Goal: Answer question/provide support: Share knowledge or assist other users

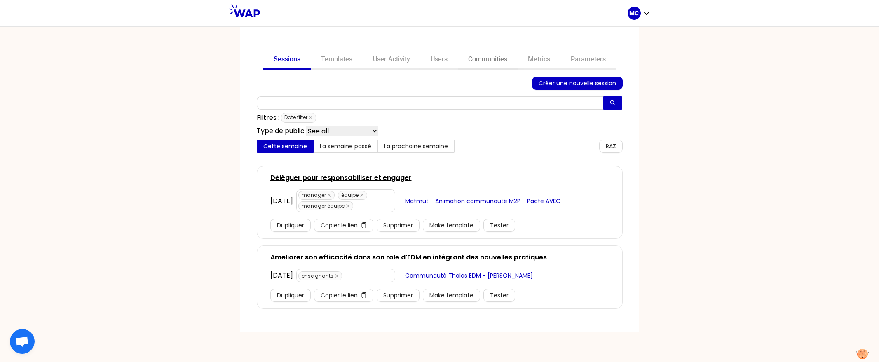
click at [505, 50] on link "Communities" at bounding box center [488, 60] width 60 height 20
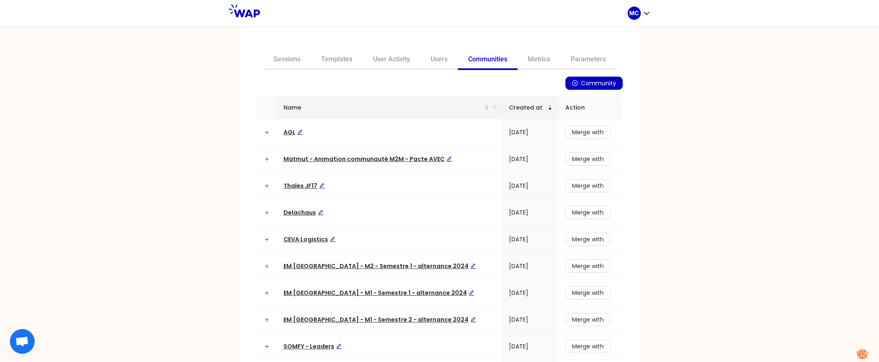
click at [475, 111] on div "Name" at bounding box center [390, 107] width 213 height 9
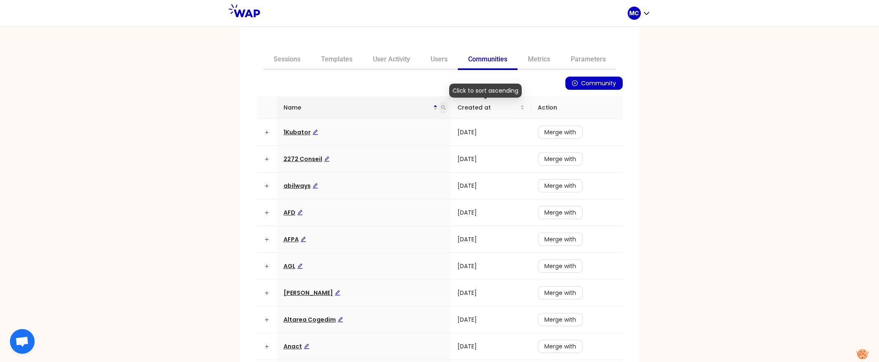
click at [441, 106] on icon "search" at bounding box center [443, 107] width 5 height 5
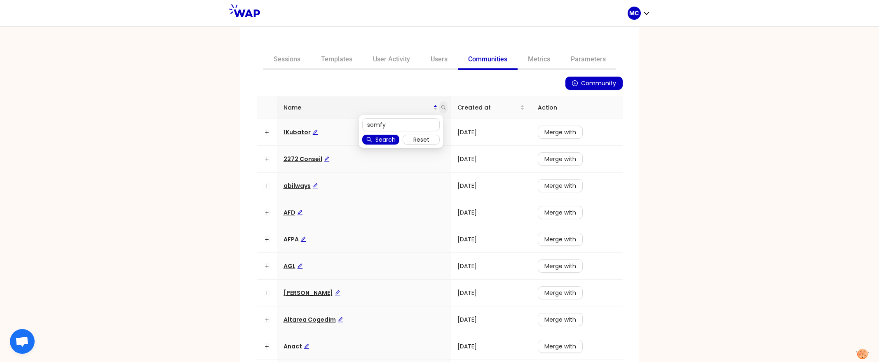
type input "somfy"
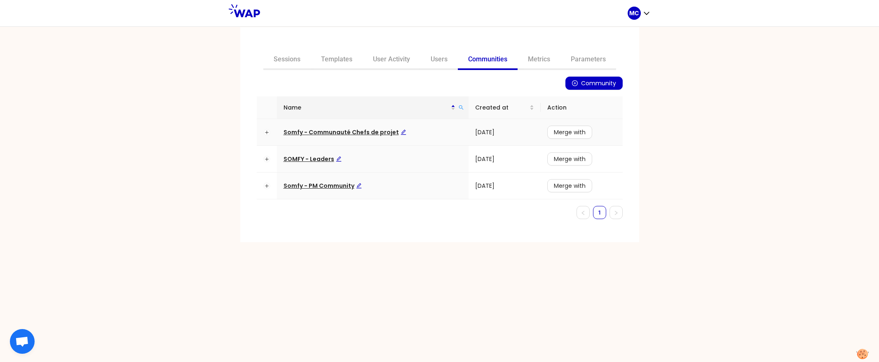
click at [360, 128] on span "Somfy - Communauté Chefs de projet" at bounding box center [345, 132] width 123 height 8
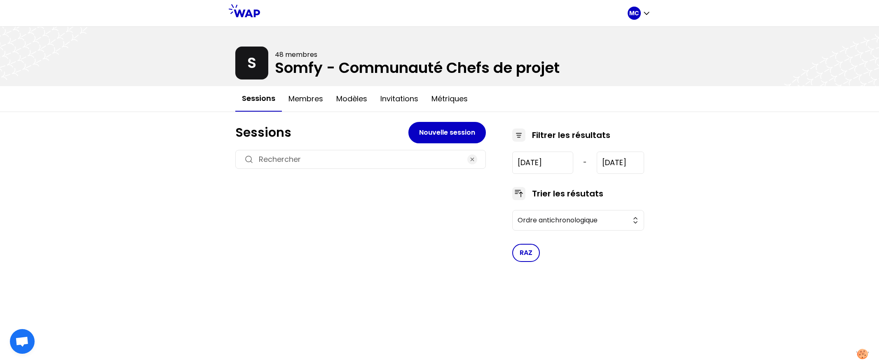
type input "2024-12-6"
type input "2025-6-25"
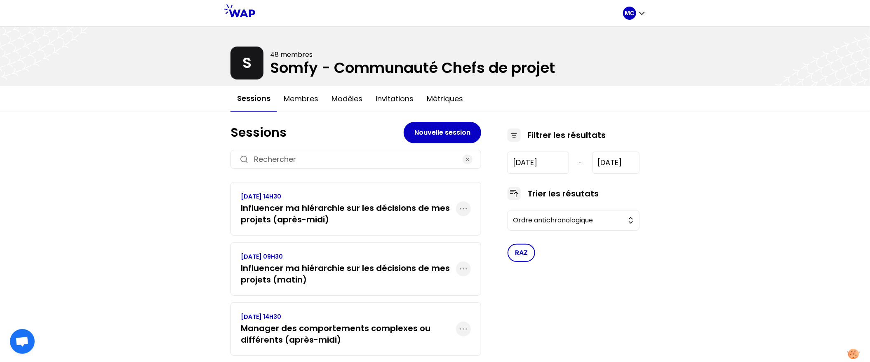
click at [401, 113] on div "Sessions Nouvelle session MERCREDI 25 JUIN 2025, 14H30 Influencer ma hiérarchie…" at bounding box center [435, 316] width 422 height 408
click at [442, 97] on button "Métriques" at bounding box center [444, 99] width 49 height 25
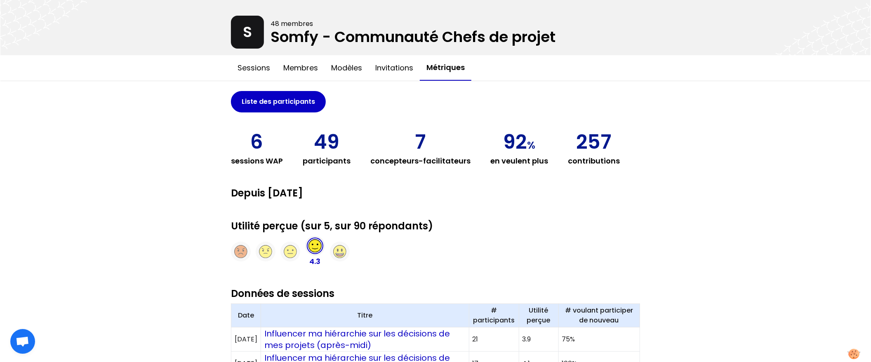
scroll to position [31, 0]
click at [169, 162] on div "MC S 48 membres Somfy - Communauté Chefs de projet Sessions Membres Modèles Inv…" at bounding box center [435, 318] width 871 height 699
drag, startPoint x: 285, startPoint y: 23, endPoint x: 612, endPoint y: 24, distance: 326.5
click at [610, 24] on div at bounding box center [435, 25] width 871 height 59
click at [612, 24] on div at bounding box center [435, 25] width 871 height 59
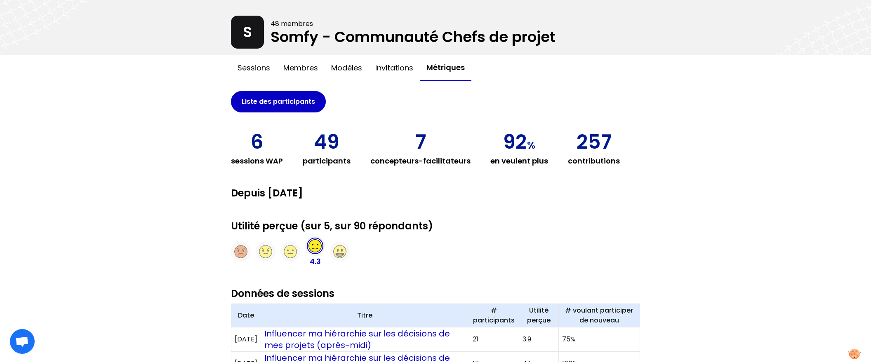
drag, startPoint x: 343, startPoint y: 129, endPoint x: 305, endPoint y: 131, distance: 38.0
drag, startPoint x: 327, startPoint y: 137, endPoint x: 376, endPoint y: 137, distance: 49.5
click at [373, 137] on div "6 sessions WAP 49 participants 7 concepteurs-facilitateurs 92 % en veulent plus…" at bounding box center [435, 149] width 409 height 35
click at [635, 150] on div "6 sessions WAP 49 participants 7 concepteurs-facilitateurs 92 % en veulent plus…" at bounding box center [435, 149] width 409 height 35
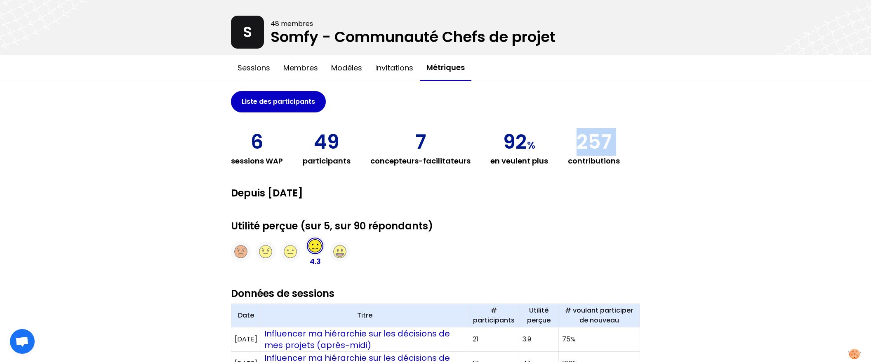
drag, startPoint x: 621, startPoint y: 146, endPoint x: 563, endPoint y: 146, distance: 57.7
click at [563, 146] on div "6 sessions WAP 49 participants 7 concepteurs-facilitateurs 92 % en veulent plus…" at bounding box center [435, 149] width 409 height 35
click at [265, 151] on div "6 sessions WAP" at bounding box center [257, 149] width 52 height 35
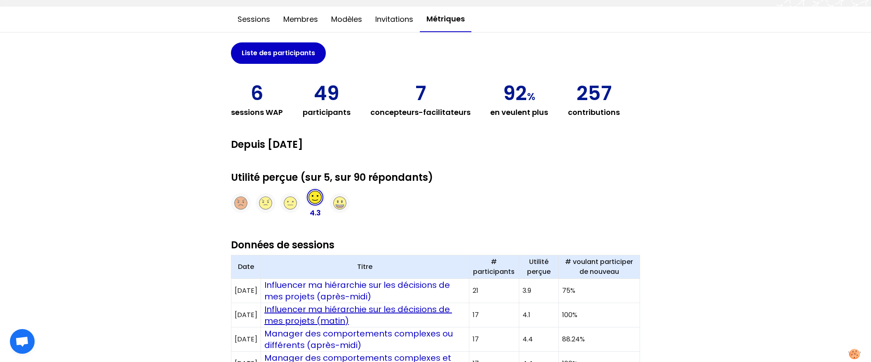
scroll to position [73, 0]
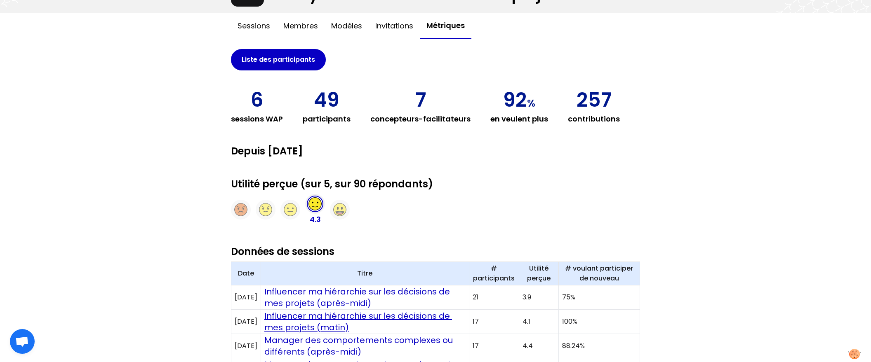
click at [427, 155] on h2 "Depuis juin 2024" at bounding box center [435, 151] width 409 height 13
drag, startPoint x: 572, startPoint y: 106, endPoint x: 633, endPoint y: 102, distance: 60.7
click at [633, 102] on div "6 sessions WAP 49 participants 7 concepteurs-facilitateurs 92 % en veulent plus…" at bounding box center [435, 107] width 409 height 35
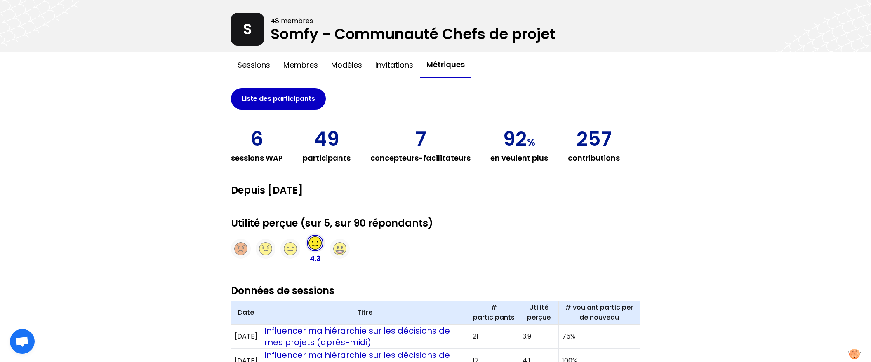
scroll to position [28, 0]
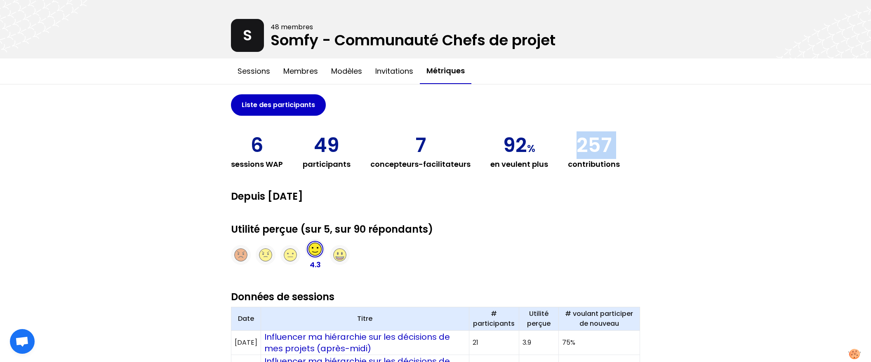
drag, startPoint x: 621, startPoint y: 147, endPoint x: 567, endPoint y: 147, distance: 53.6
click at [567, 147] on div "6 sessions WAP 49 participants 7 concepteurs-facilitateurs 92 % en veulent plus…" at bounding box center [435, 153] width 409 height 35
drag, startPoint x: 499, startPoint y: 141, endPoint x: 548, endPoint y: 141, distance: 48.6
click at [548, 141] on div "6 sessions WAP 49 participants 7 concepteurs-facilitateurs 92 % en veulent plus…" at bounding box center [435, 153] width 409 height 35
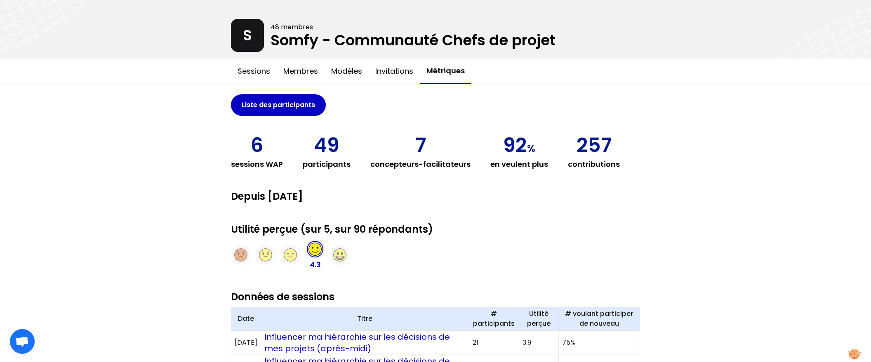
click at [429, 160] on h3 "concepteurs-facilitateurs" at bounding box center [420, 165] width 100 height 12
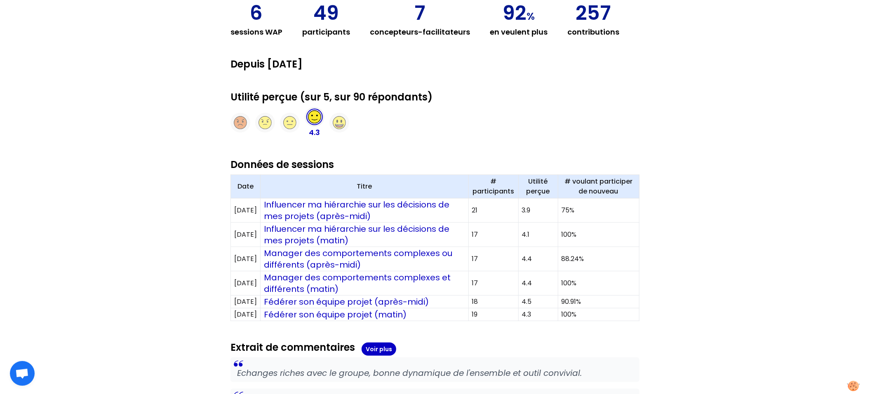
scroll to position [306, 0]
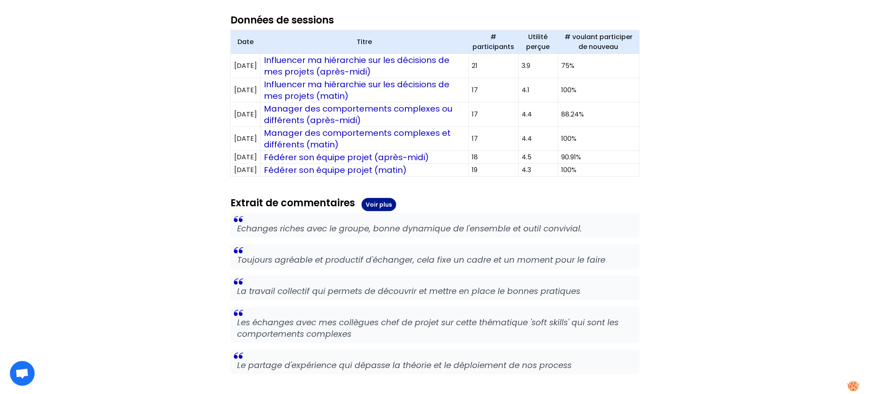
click at [376, 204] on button "Voir plus" at bounding box center [379, 204] width 35 height 13
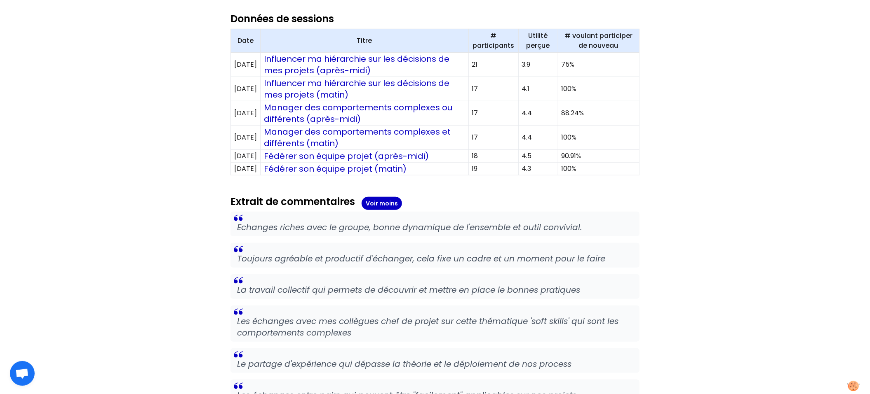
click at [574, 286] on p "La travail collectif qui permets de découvrir et mettre en place le bonnes prat…" at bounding box center [435, 290] width 396 height 12
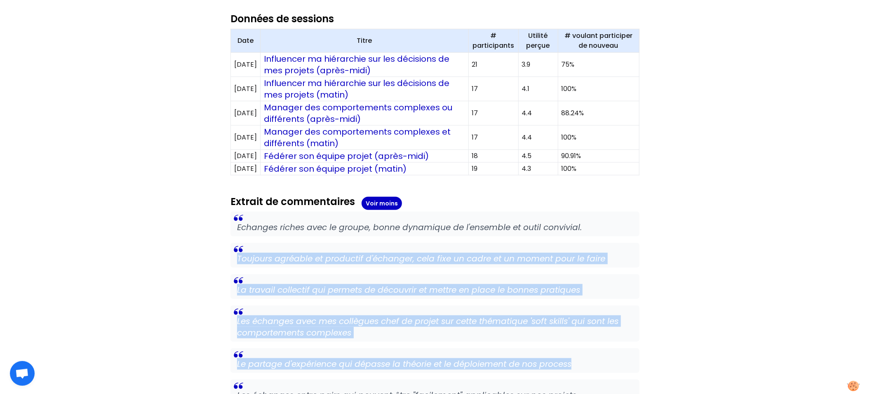
drag, startPoint x: 570, startPoint y: 371, endPoint x: 579, endPoint y: 241, distance: 130.1
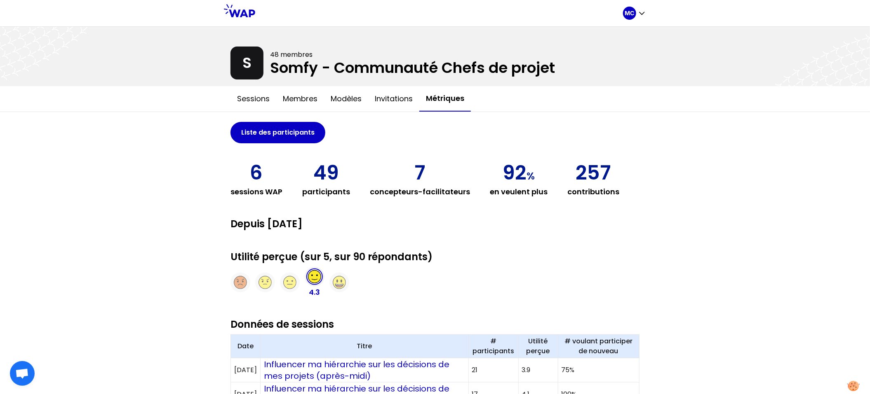
scroll to position [119, 0]
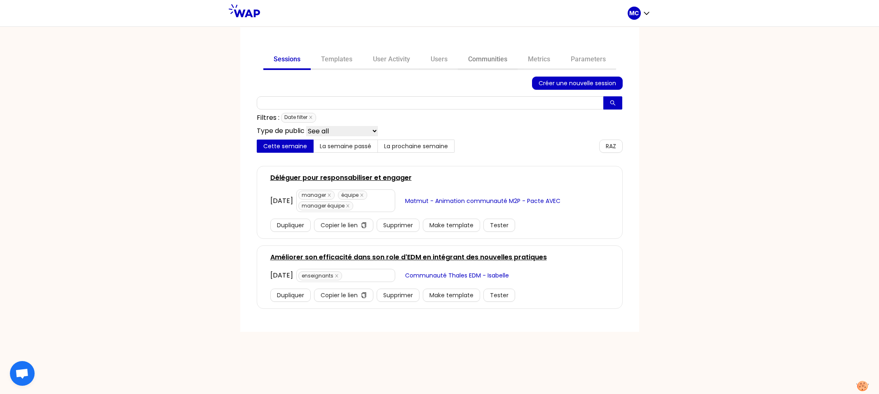
click at [505, 60] on link "Communities" at bounding box center [488, 60] width 60 height 20
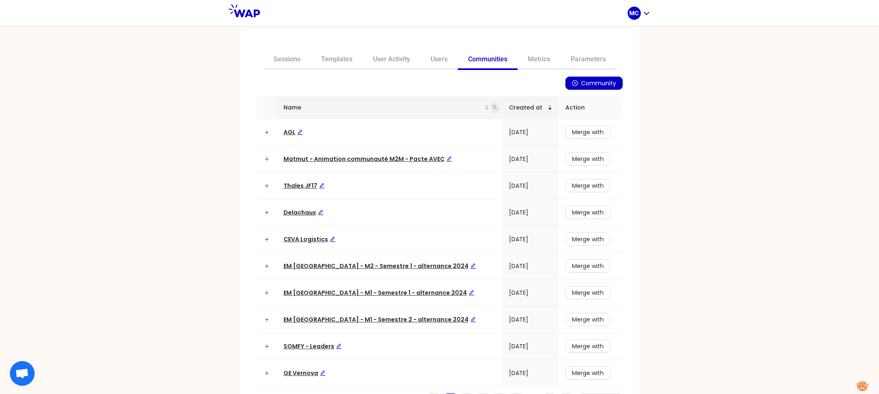
click at [493, 109] on icon "search" at bounding box center [495, 107] width 5 height 5
type input "dir"
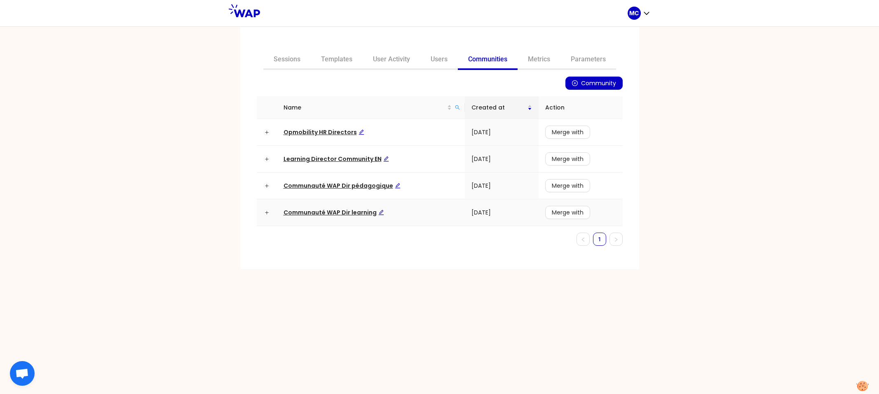
click at [338, 212] on span "Communauté WAP Dir learning" at bounding box center [334, 213] width 101 height 8
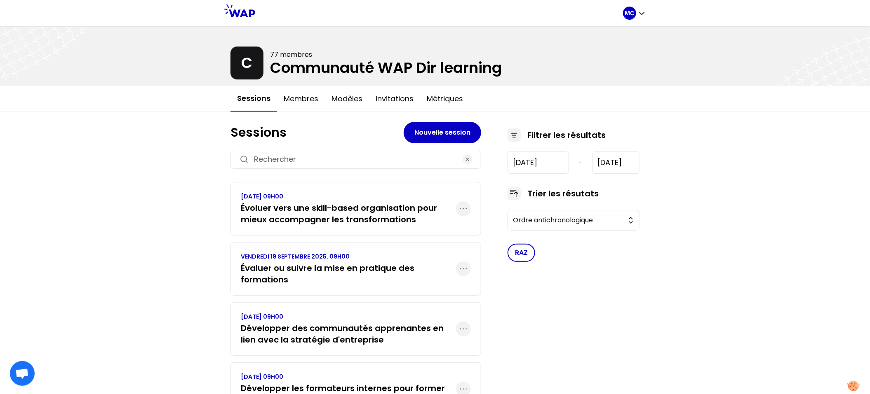
click at [321, 264] on h3 "Évaluer ou suivre la mise en pratique des formations" at bounding box center [348, 274] width 215 height 23
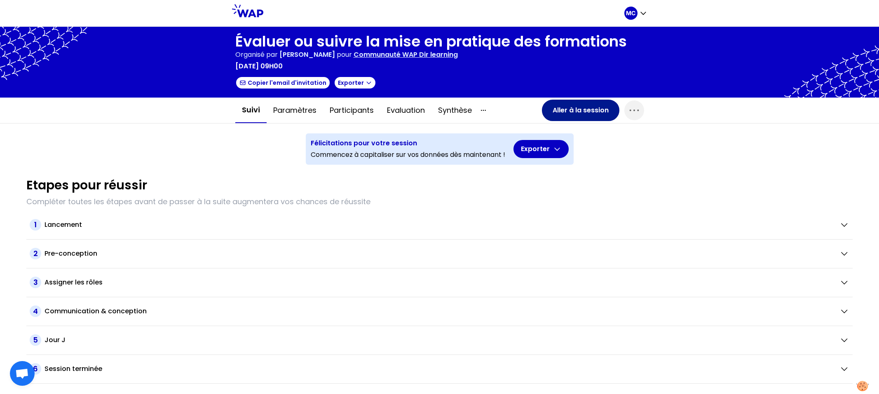
click at [565, 110] on button "Aller à la session" at bounding box center [580, 110] width 77 height 21
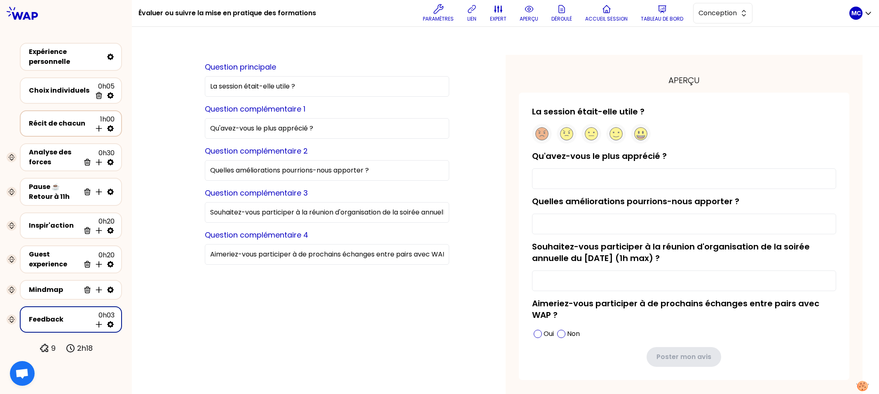
click at [66, 123] on div "Récit de chacun" at bounding box center [60, 124] width 63 height 10
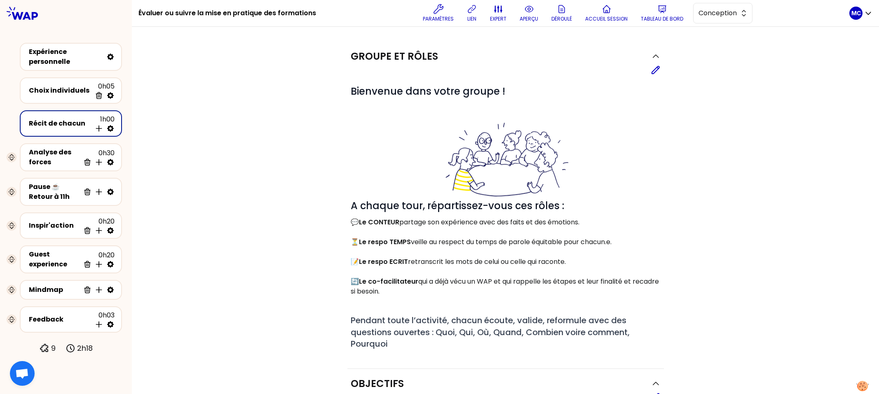
click at [691, 2] on div "Paramètres lien expert aperçu Déroulé Accueil session Tableau de bord Conception" at bounding box center [586, 13] width 527 height 25
click at [700, 13] on span "Conception" at bounding box center [717, 13] width 37 height 10
click at [701, 50] on li "Facilitation" at bounding box center [723, 46] width 59 height 13
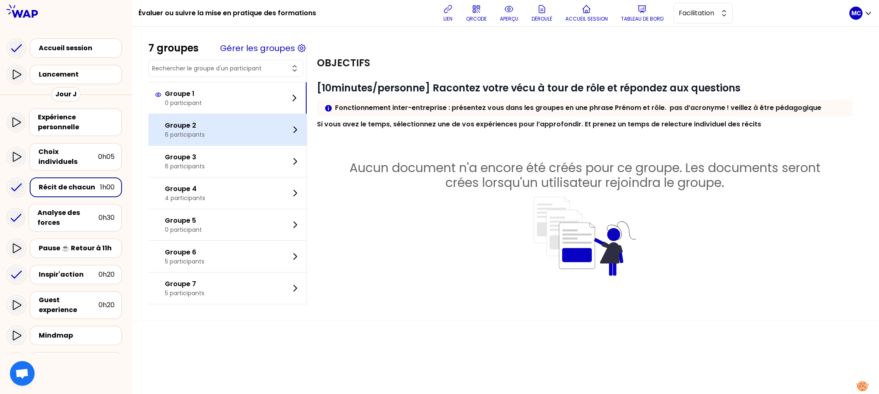
click at [230, 118] on div "Groupe 2 6 participants" at bounding box center [227, 129] width 158 height 31
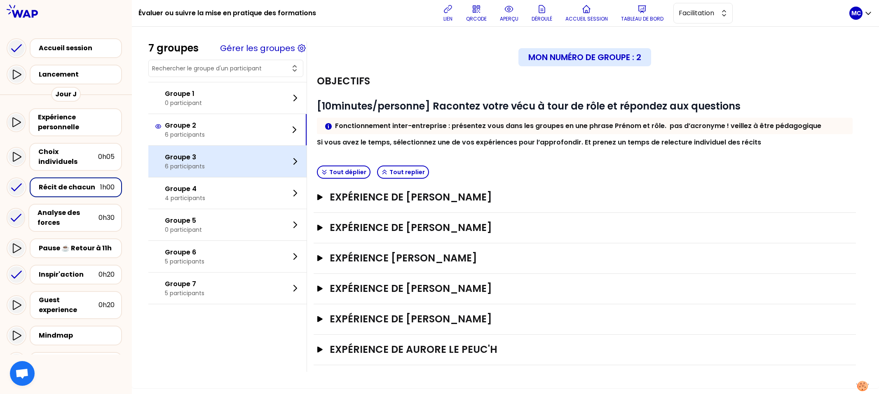
click at [227, 167] on div "Groupe 3 6 participants" at bounding box center [227, 161] width 158 height 31
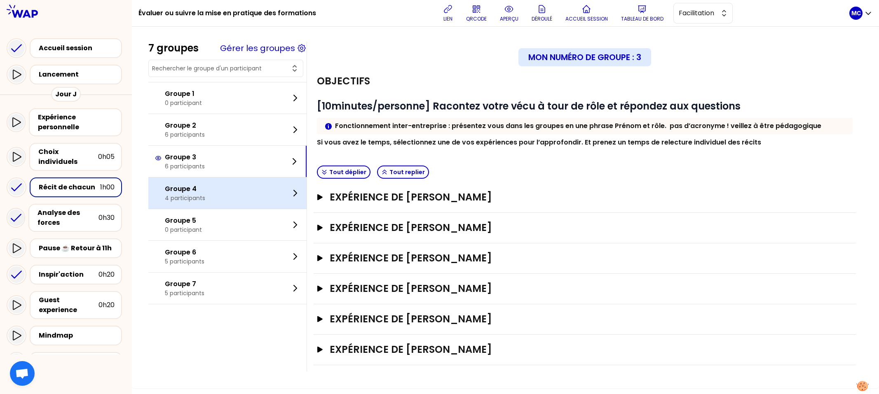
click at [225, 207] on div "Groupe 4 4 participants" at bounding box center [227, 193] width 158 height 31
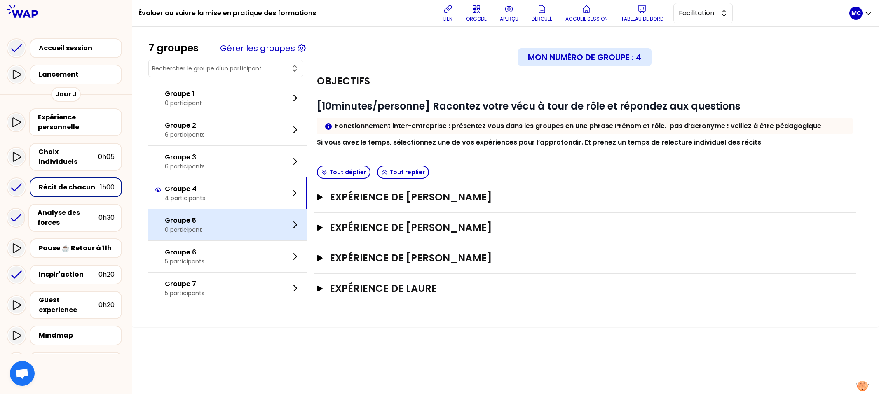
click at [225, 235] on div "Groupe 5 0 participant" at bounding box center [227, 224] width 158 height 31
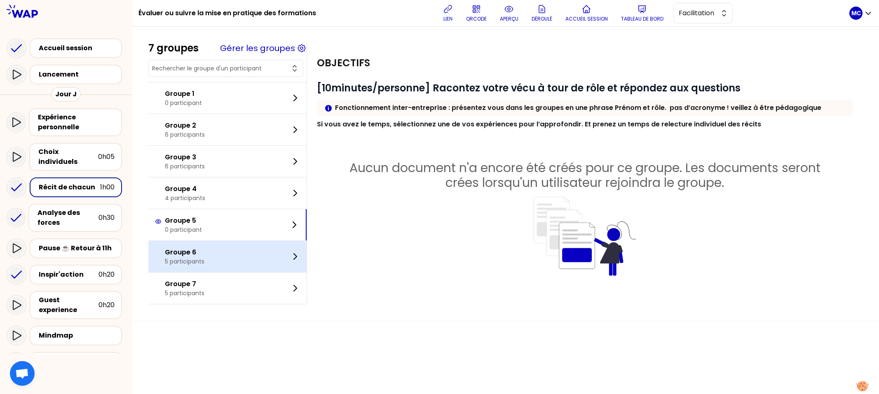
click at [225, 247] on div "Groupe 6 5 participants" at bounding box center [227, 256] width 158 height 31
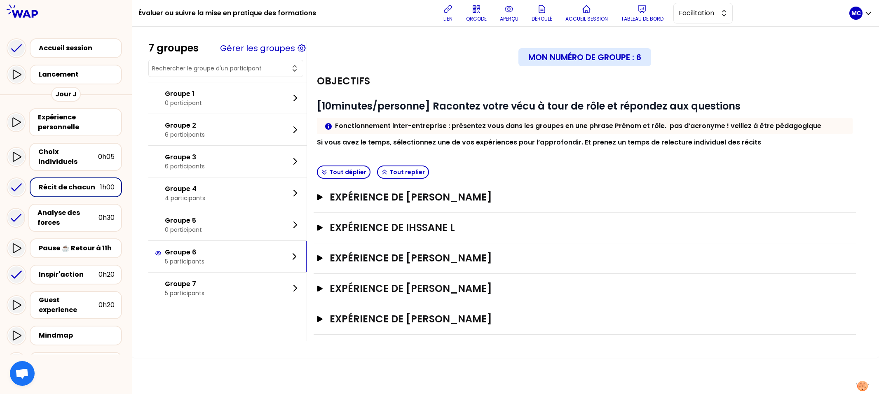
click at [239, 310] on div "7 groupes Gérer les groupes Groupe 1 0 participant Groupe 2 6 participants Grou…" at bounding box center [505, 192] width 714 height 300
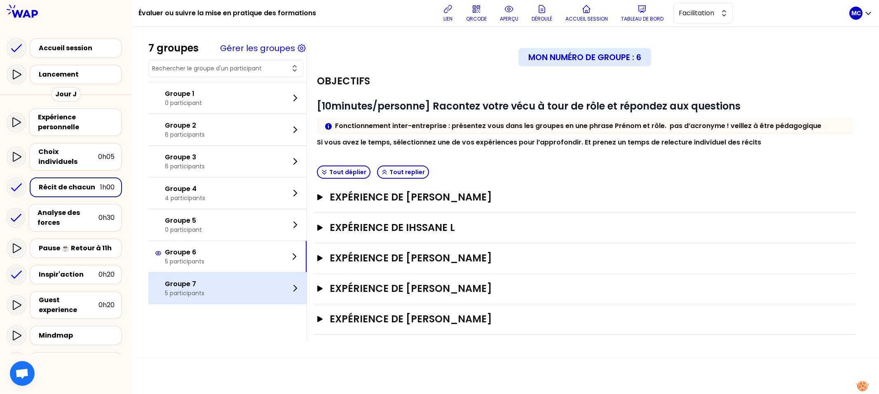
click at [258, 294] on div "Groupe 7 5 participants" at bounding box center [227, 288] width 158 height 31
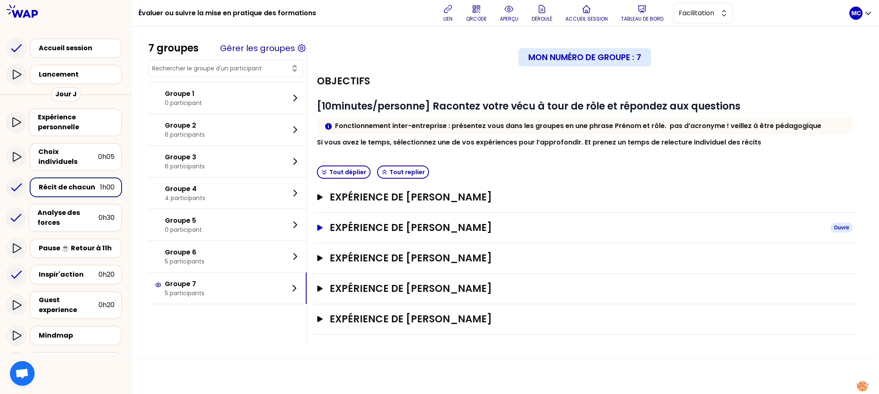
click at [443, 227] on h3 "Expérience de [PERSON_NAME]" at bounding box center [577, 227] width 494 height 13
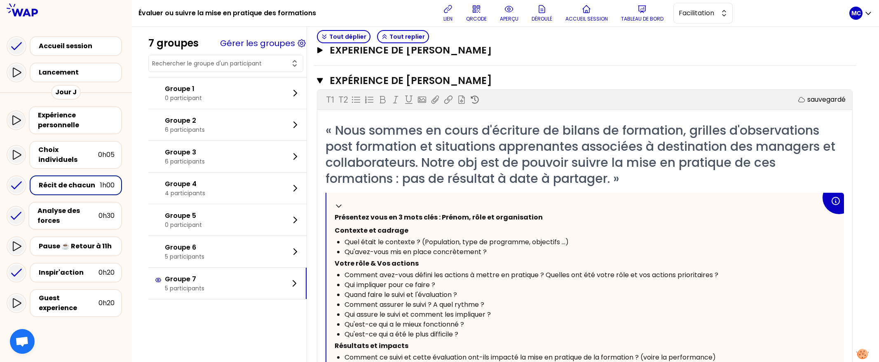
scroll to position [141, 0]
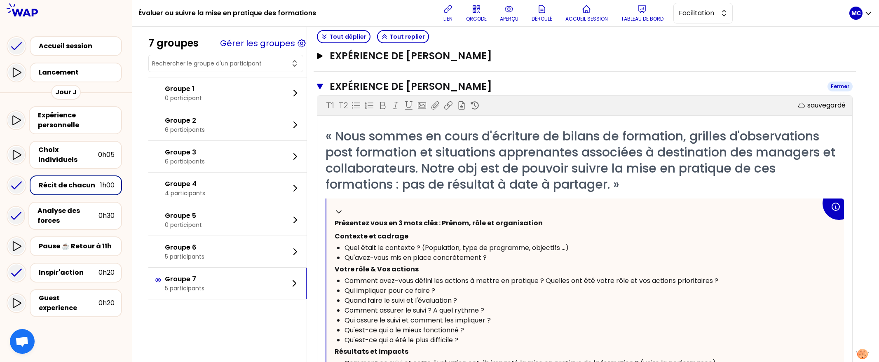
click at [556, 89] on h3 "Expérience de [PERSON_NAME]" at bounding box center [575, 86] width 491 height 13
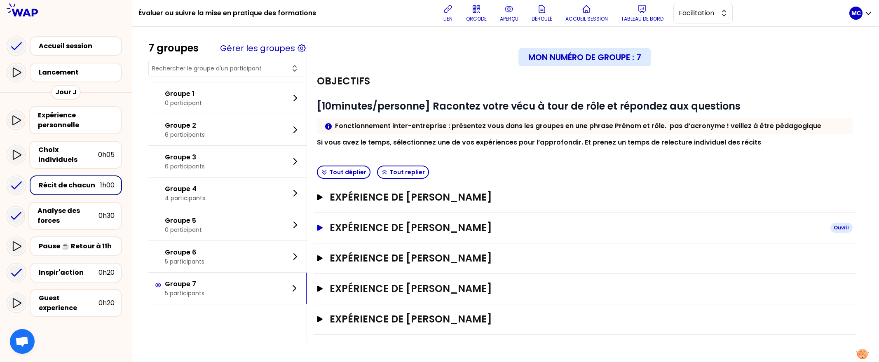
scroll to position [0, 0]
click at [494, 292] on h3 "Expérience de [PERSON_NAME]" at bounding box center [577, 288] width 494 height 13
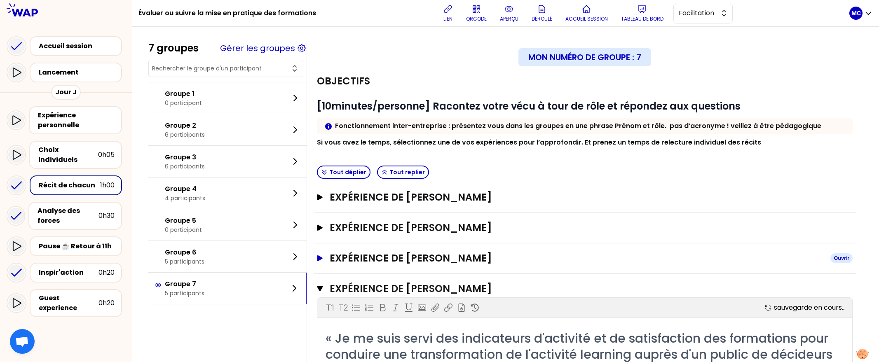
scroll to position [19, 0]
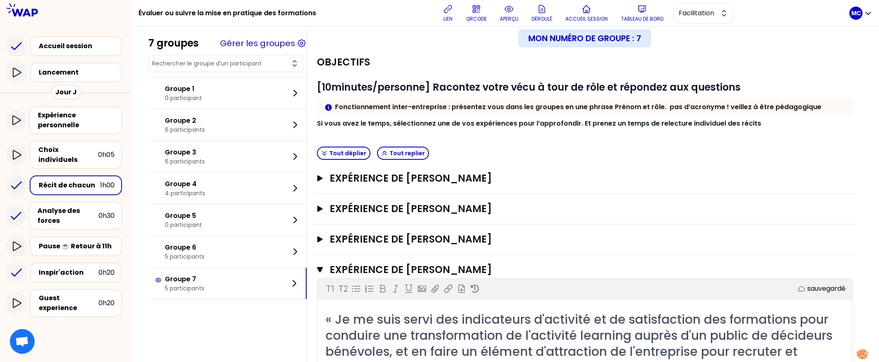
click at [507, 269] on h3 "Expérience de [PERSON_NAME]" at bounding box center [575, 269] width 491 height 13
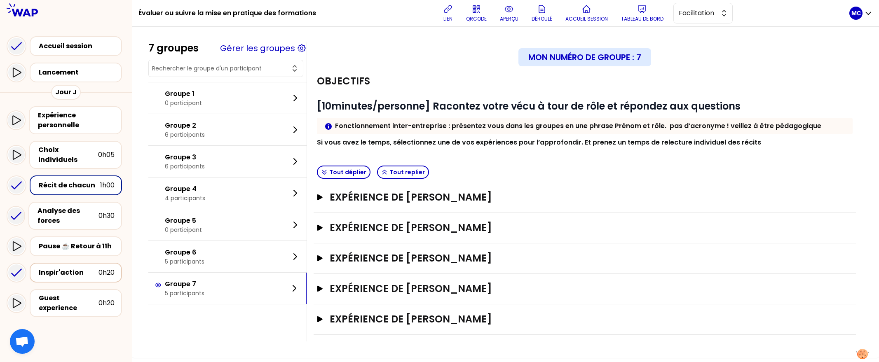
click at [80, 268] on div "Inspir'action" at bounding box center [69, 273] width 60 height 10
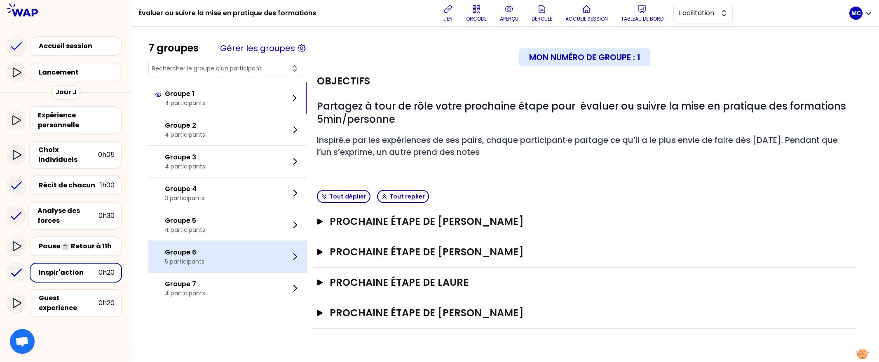
click at [227, 266] on div "Groupe 6 5 participants" at bounding box center [227, 256] width 158 height 31
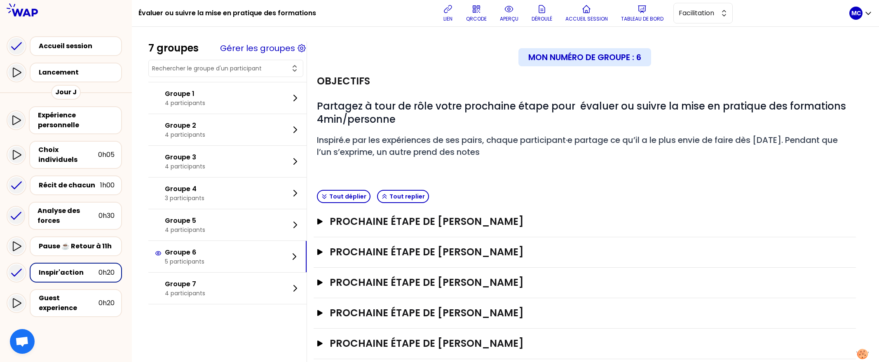
scroll to position [21, 0]
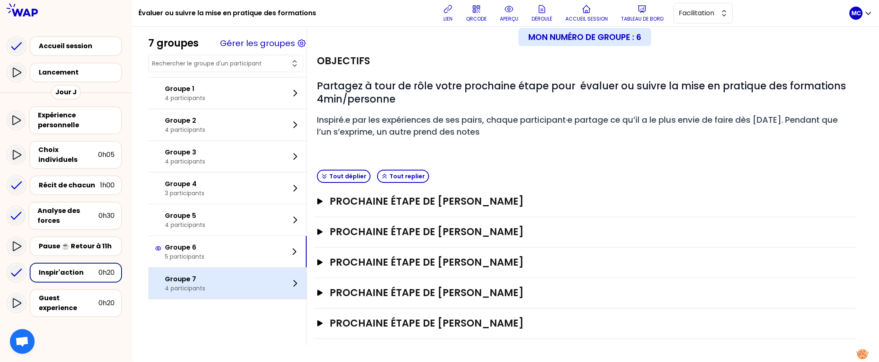
click at [216, 292] on div "Groupe 7 4 participants" at bounding box center [227, 283] width 158 height 31
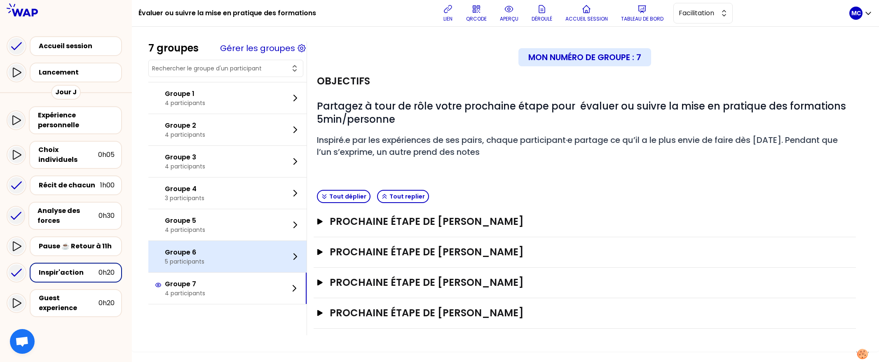
click at [235, 254] on div "Groupe 6 5 participants" at bounding box center [227, 256] width 158 height 31
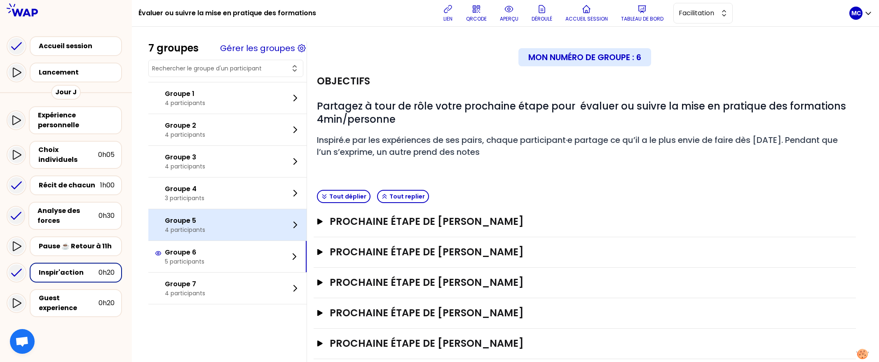
click at [257, 221] on div "Groupe 5 4 participants" at bounding box center [227, 224] width 158 height 31
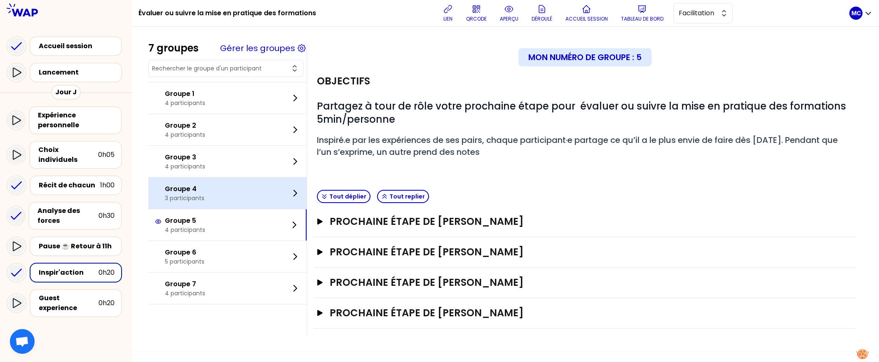
click at [260, 186] on div "Groupe 4 3 participants" at bounding box center [227, 193] width 158 height 31
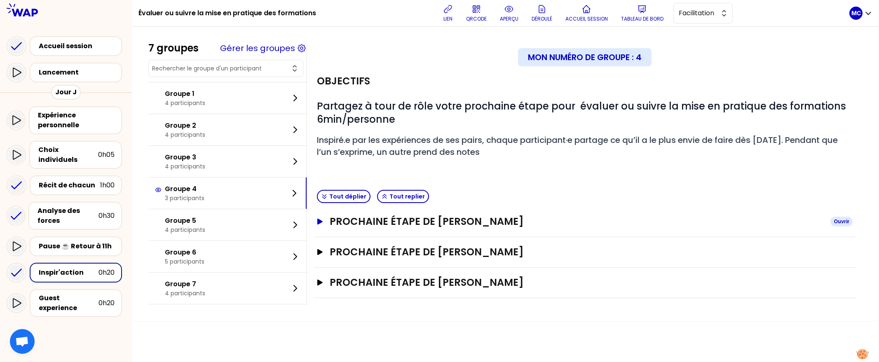
click at [485, 227] on h3 "Prochaine étape de [PERSON_NAME]" at bounding box center [577, 221] width 494 height 13
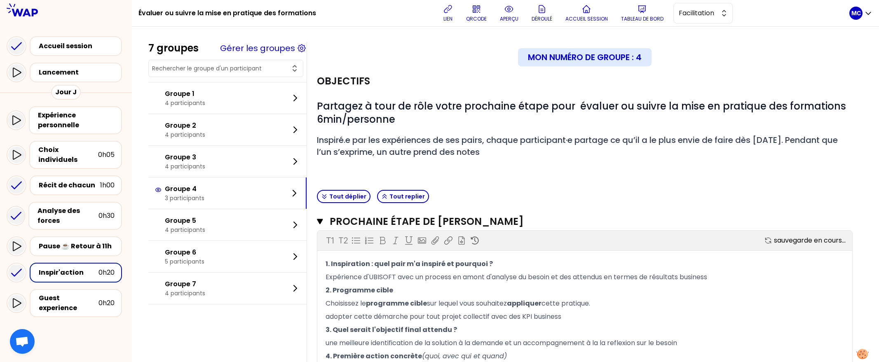
click at [507, 212] on div "Prochaine étape de [PERSON_NAME] Fermer T1 T2 Exporter sauvegarde en cours... 1…" at bounding box center [585, 299] width 542 height 185
click at [507, 221] on h3 "Prochaine étape de [PERSON_NAME]" at bounding box center [575, 221] width 491 height 13
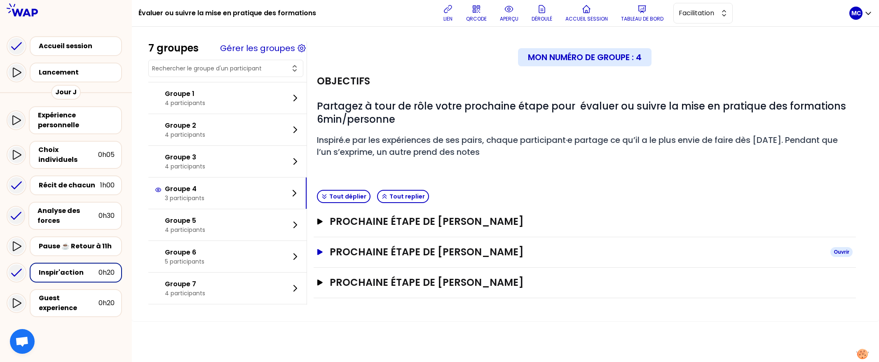
click at [497, 248] on h3 "Prochaine étape de [PERSON_NAME]" at bounding box center [577, 252] width 494 height 13
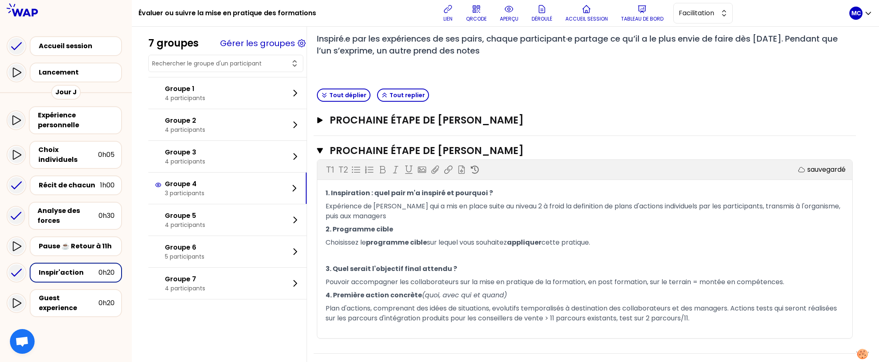
scroll to position [129, 0]
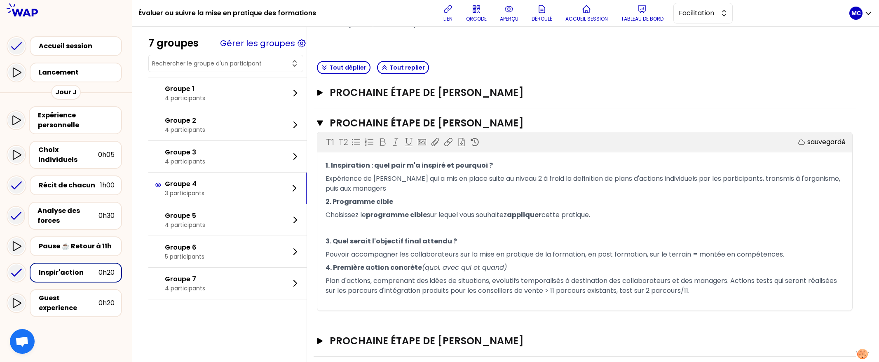
click at [615, 69] on div "Tout déplier Tout replier" at bounding box center [585, 68] width 542 height 20
click at [83, 181] on div "Récit de chacun" at bounding box center [69, 186] width 61 height 10
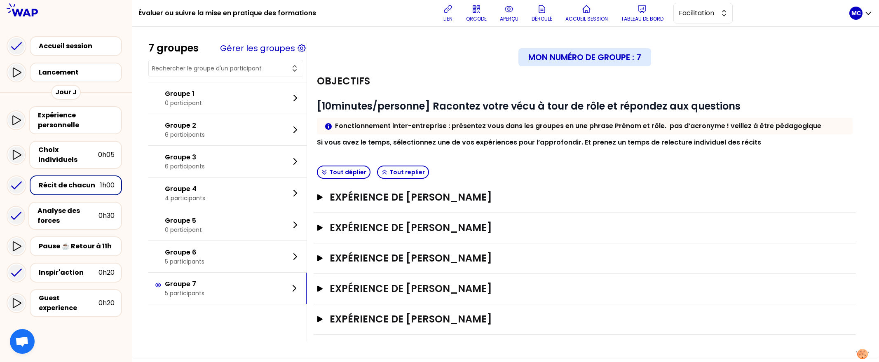
click at [491, 175] on div "Tout déplier Tout replier" at bounding box center [585, 172] width 542 height 20
click at [490, 191] on h3 "Expérience de [PERSON_NAME]" at bounding box center [577, 197] width 494 height 13
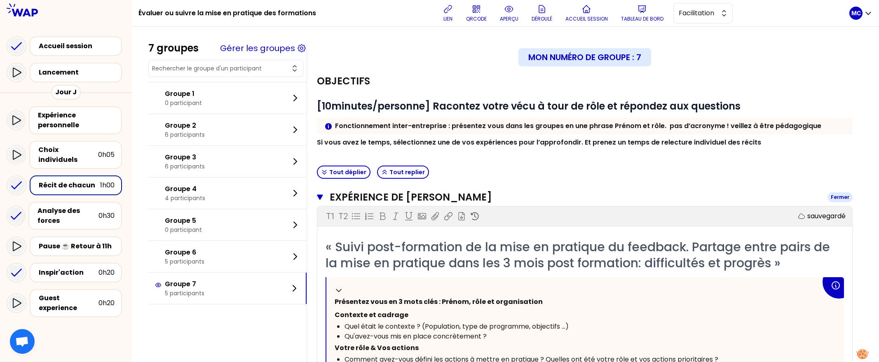
click at [533, 199] on h3 "Expérience de [PERSON_NAME]" at bounding box center [575, 197] width 491 height 13
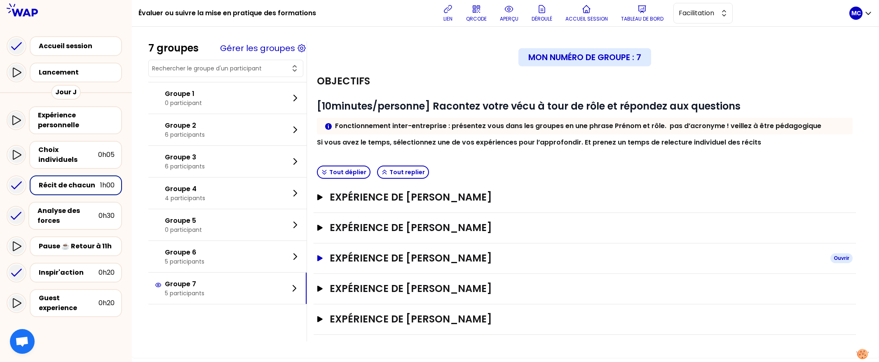
click at [513, 252] on h3 "Expérience de [PERSON_NAME]" at bounding box center [577, 258] width 494 height 13
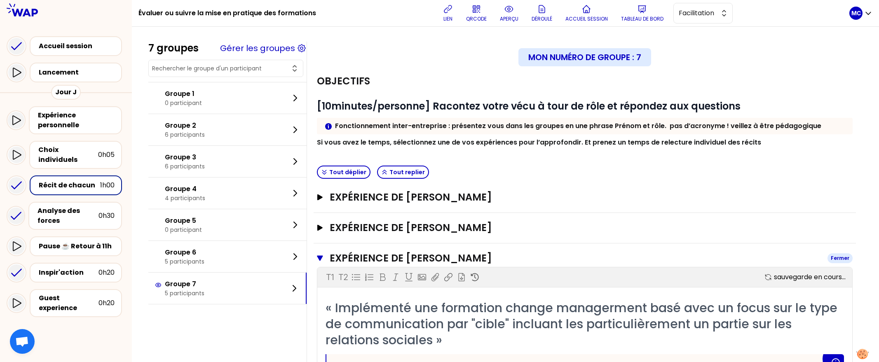
scroll to position [156, 0]
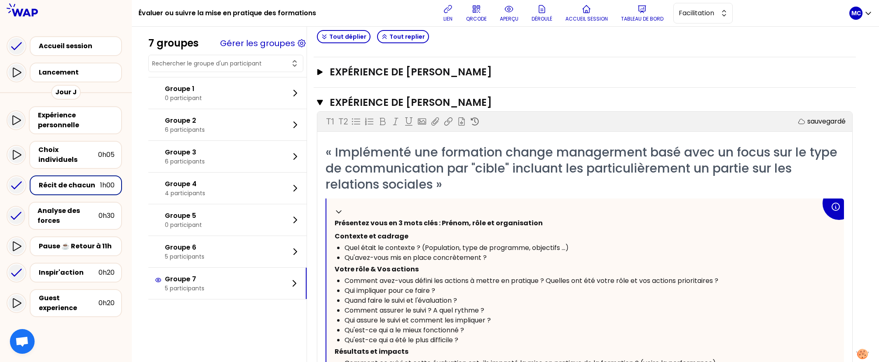
click at [508, 108] on h3 "Expérience de [PERSON_NAME]" at bounding box center [575, 102] width 491 height 13
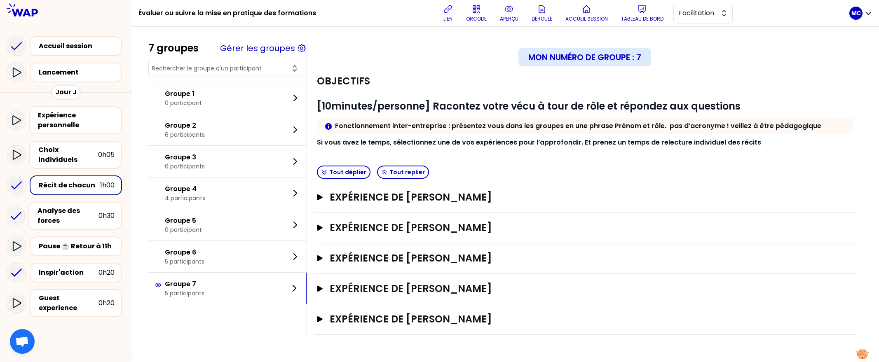
drag, startPoint x: 492, startPoint y: 110, endPoint x: 492, endPoint y: 115, distance: 4.9
click at [492, 114] on div "# [10minutes/personne] Racontez votre vécu à tour de rôle et répondez aux quest…" at bounding box center [585, 124] width 536 height 48
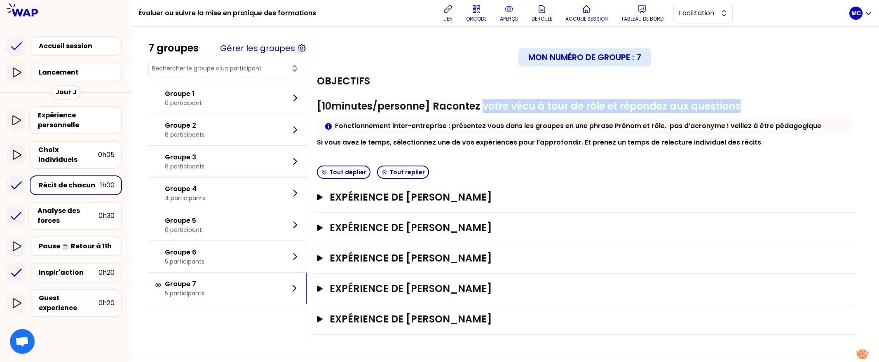
click at [492, 115] on div "# [10minutes/personne] Racontez votre vécu à tour de rôle et répondez aux quest…" at bounding box center [585, 124] width 536 height 48
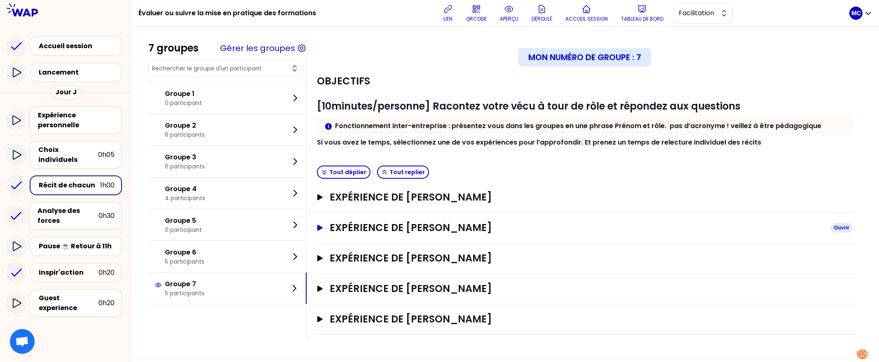
click at [534, 228] on h3 "Expérience de [PERSON_NAME]" at bounding box center [577, 227] width 494 height 13
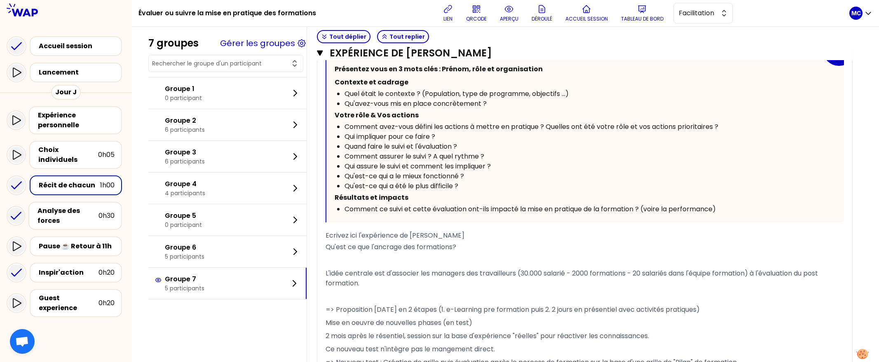
scroll to position [437, 0]
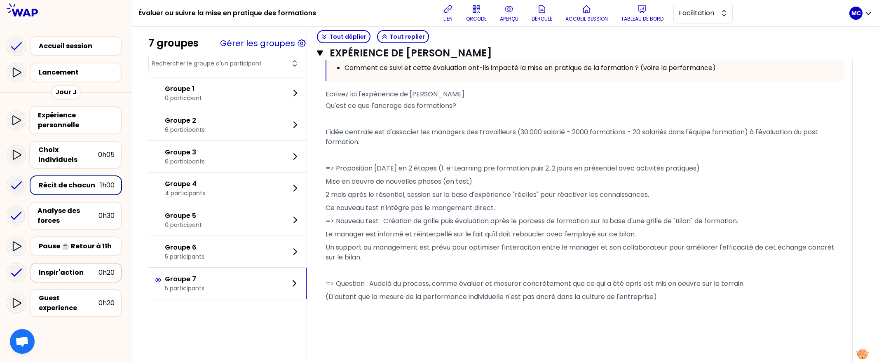
click at [86, 263] on div "Inspir'action 0h20" at bounding box center [76, 273] width 92 height 20
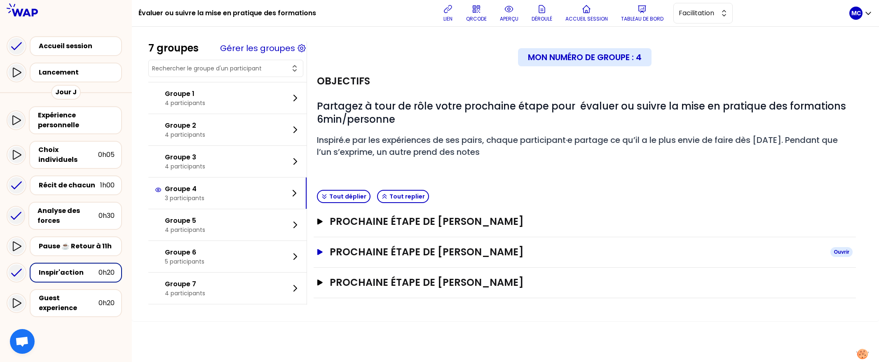
click at [509, 248] on h3 "Prochaine étape de [PERSON_NAME]" at bounding box center [577, 252] width 494 height 13
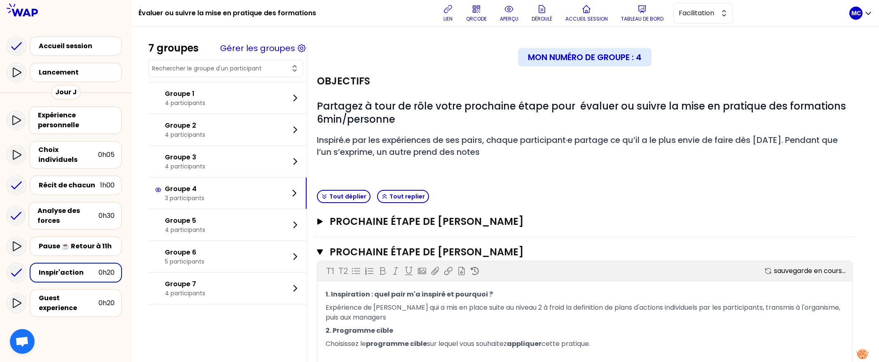
click at [547, 181] on div "Objectifs # Partagez à tour de rôle votre prochaine étape pour évaluer ou suivr…" at bounding box center [585, 126] width 542 height 120
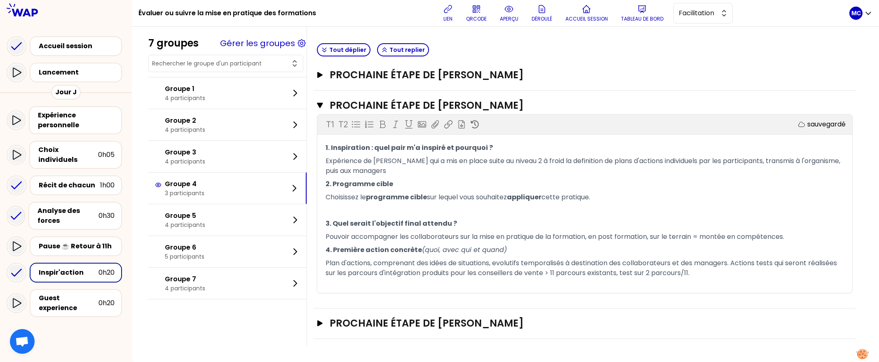
scroll to position [167, 0]
click at [81, 77] on div "Lancement" at bounding box center [78, 73] width 79 height 10
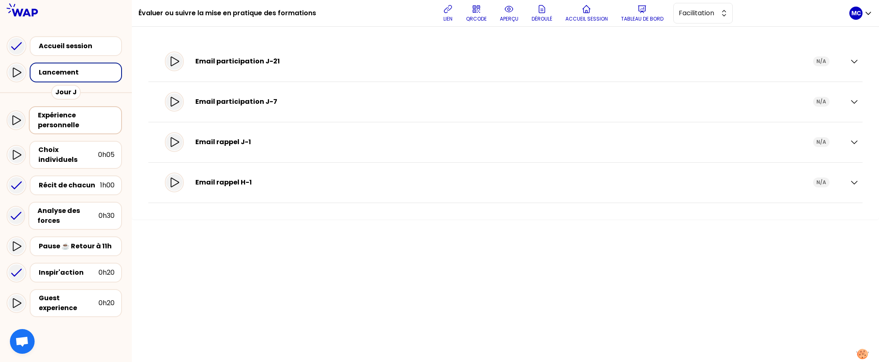
click at [77, 129] on div "Expérience personnelle" at bounding box center [76, 120] width 77 height 20
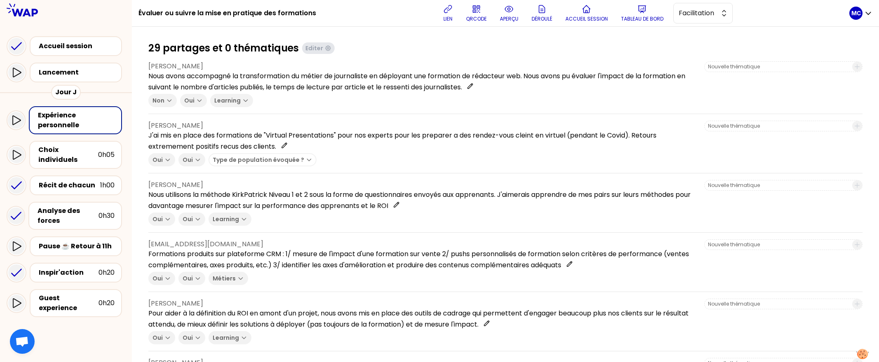
click at [507, 16] on p "aperçu" at bounding box center [509, 19] width 19 height 7
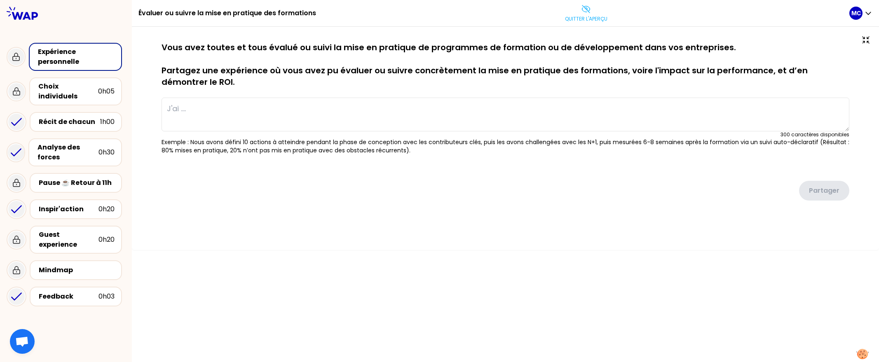
type textarea "Nous avons accompagné la transformation du métier de journaliste en déployant u…"
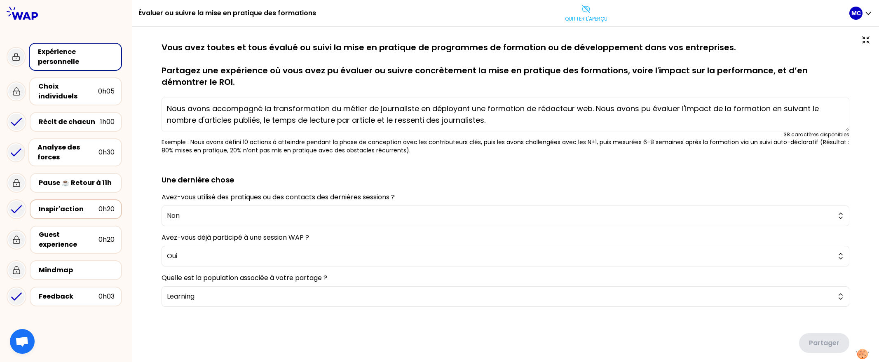
click at [92, 204] on div "Inspir'action" at bounding box center [69, 209] width 60 height 10
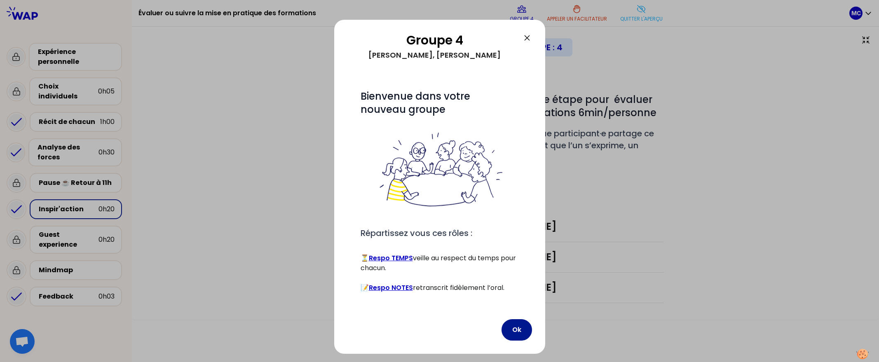
click at [525, 319] on button "Ok" at bounding box center [517, 329] width 31 height 21
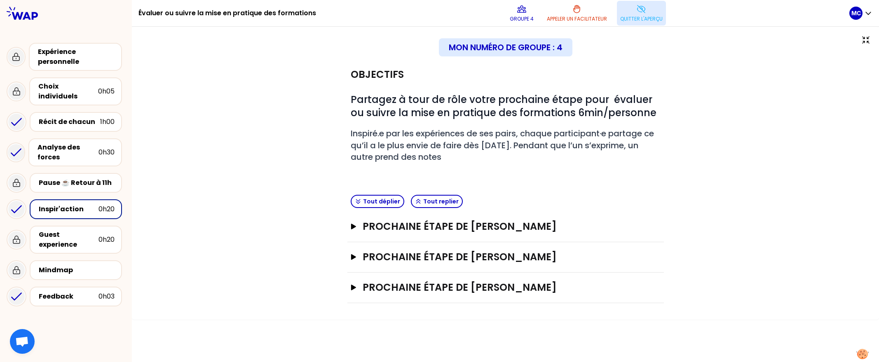
click at [649, 16] on p "Quitter l'aperçu" at bounding box center [641, 19] width 42 height 7
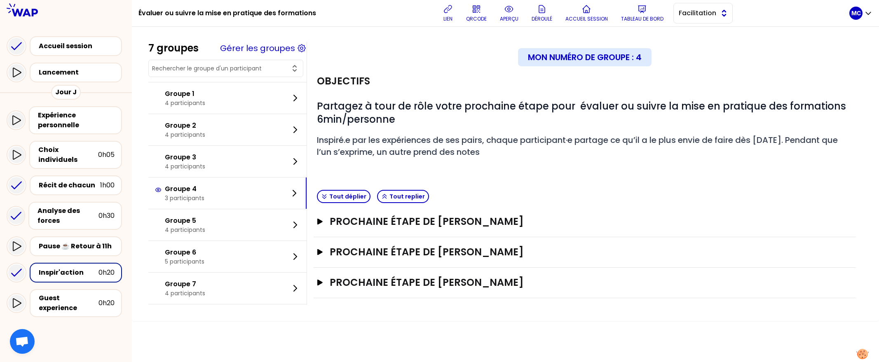
click at [690, 17] on span "Facilitation" at bounding box center [697, 13] width 37 height 10
click at [639, 157] on h2 "# Inspiré.e par les expériences de ses pairs, chaque participant·e partage ce q…" at bounding box center [585, 145] width 536 height 23
click at [556, 220] on h3 "Prochaine étape de [PERSON_NAME]" at bounding box center [577, 221] width 494 height 13
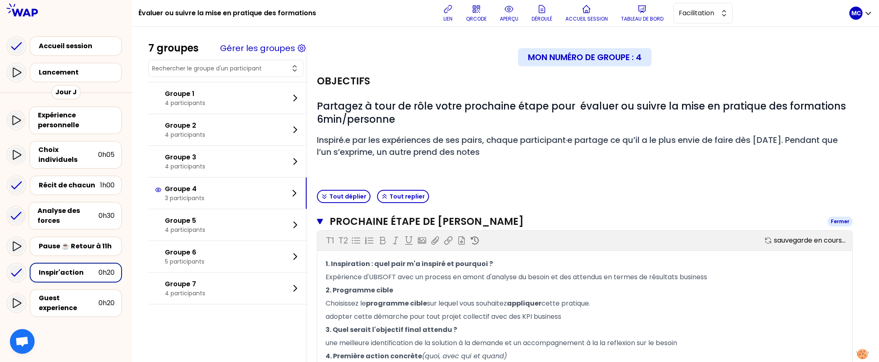
click at [556, 220] on h3 "Prochaine étape de [PERSON_NAME]" at bounding box center [575, 221] width 491 height 13
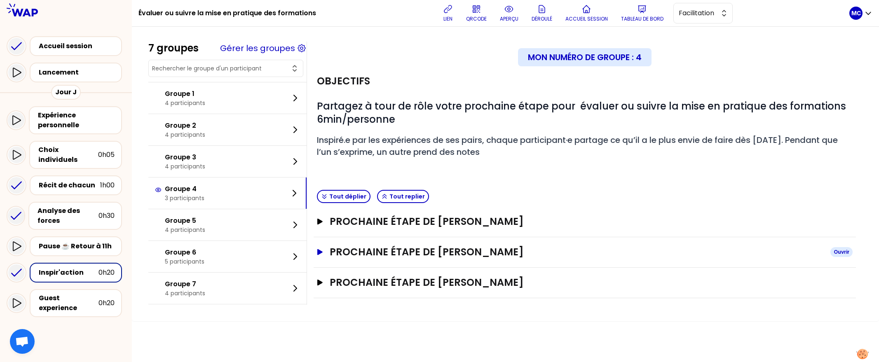
click at [530, 256] on h3 "Prochaine étape de [PERSON_NAME]" at bounding box center [577, 252] width 494 height 13
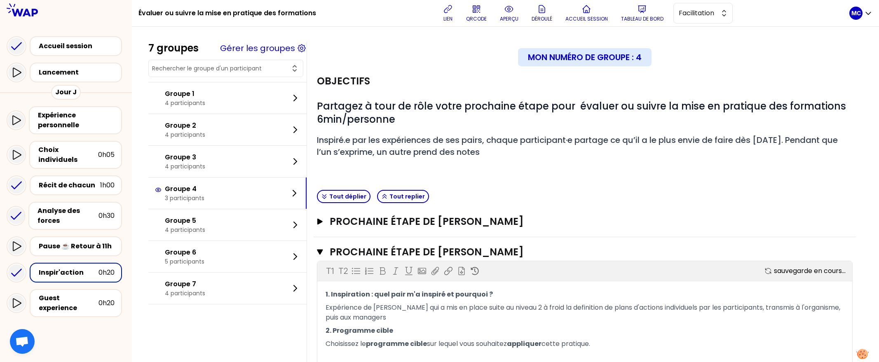
click at [589, 172] on div "Objectifs # Partagez à tour de rôle votre prochaine étape pour évaluer ou suivr…" at bounding box center [585, 126] width 542 height 120
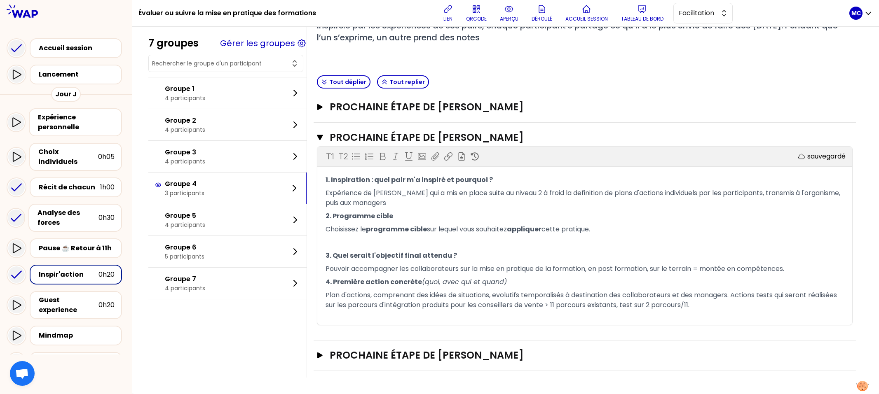
scroll to position [136, 0]
